Goal: Obtain resource: Obtain resource

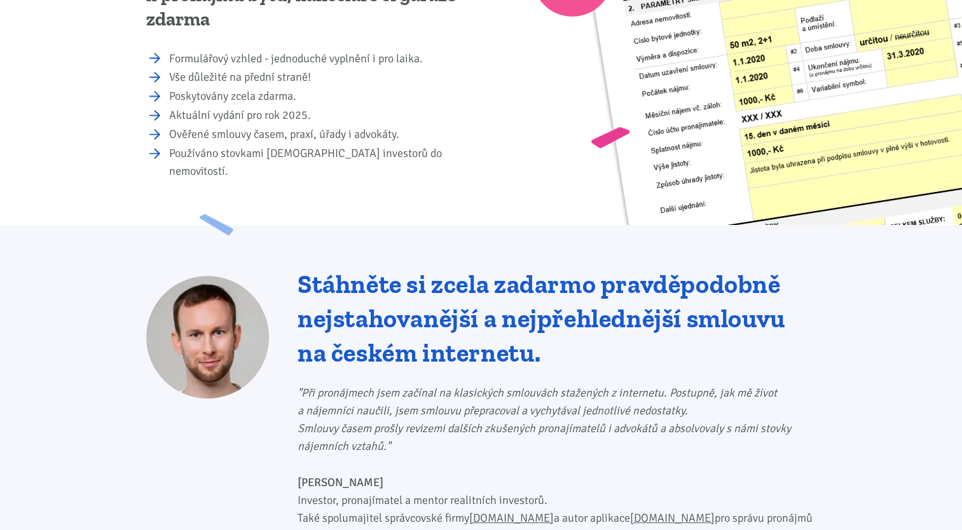
scroll to position [331, 0]
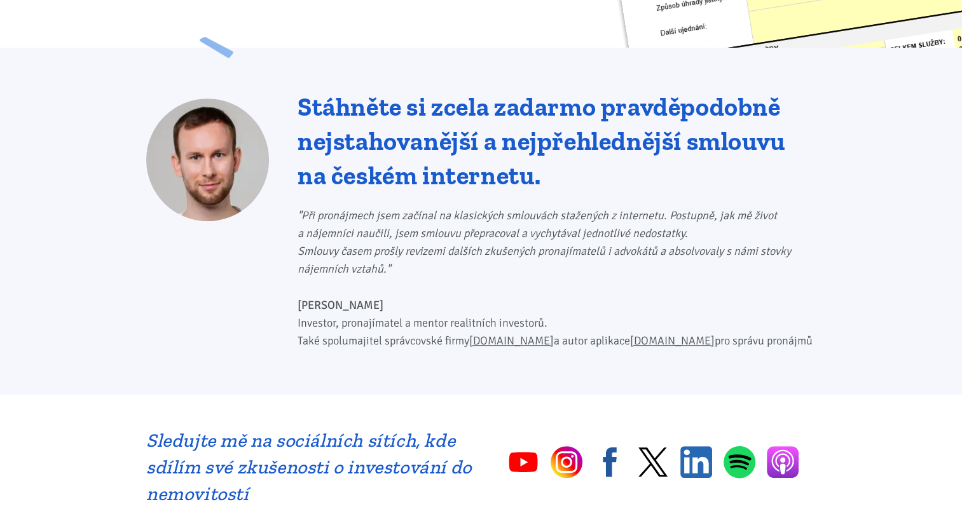
scroll to position [509, 0]
